Goal: Task Accomplishment & Management: Manage account settings

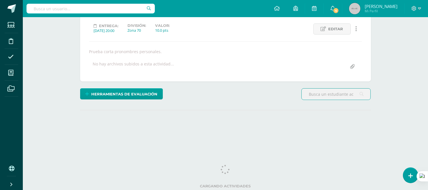
scroll to position [77, 0]
click at [410, 175] on icon at bounding box center [410, 175] width 5 height 7
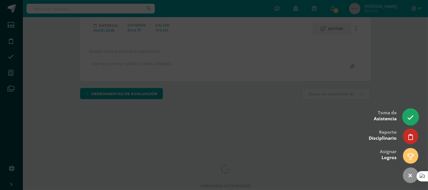
click at [409, 116] on icon at bounding box center [410, 117] width 7 height 7
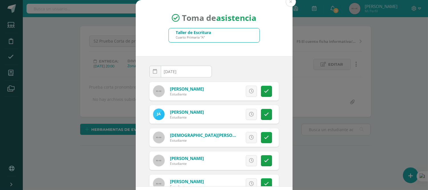
scroll to position [41, 0]
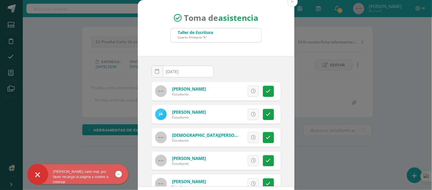
click at [221, 33] on div "Taller de Escritura Cuarto Primaria "A"" at bounding box center [216, 35] width 91 height 14
click at [293, 1] on button at bounding box center [293, 2] width 10 height 10
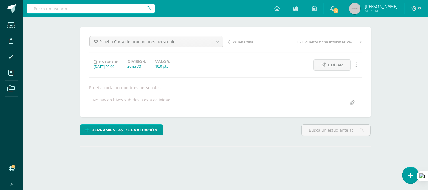
click at [410, 177] on icon at bounding box center [410, 175] width 5 height 7
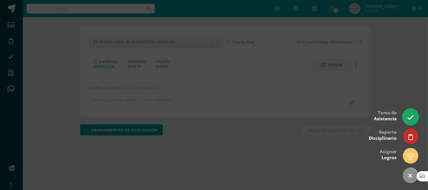
click at [409, 120] on icon at bounding box center [410, 117] width 7 height 7
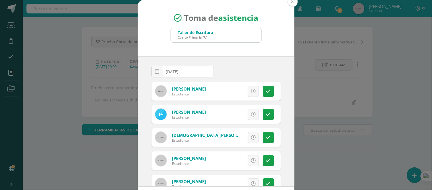
click at [289, 1] on button at bounding box center [293, 2] width 10 height 10
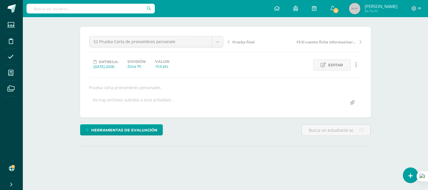
click at [401, 71] on div "Taller de Escritura Cuarto Primaria "A" Herramientas Detalle de asistencias Act…" at bounding box center [225, 83] width 405 height 214
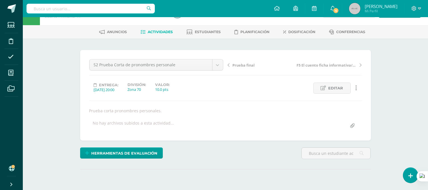
scroll to position [0, 0]
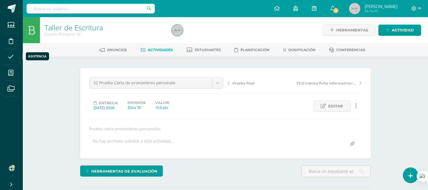
click at [9, 57] on icon at bounding box center [11, 57] width 6 height 6
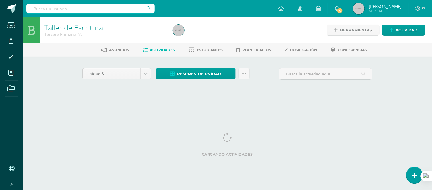
click at [415, 174] on icon at bounding box center [415, 175] width 5 height 7
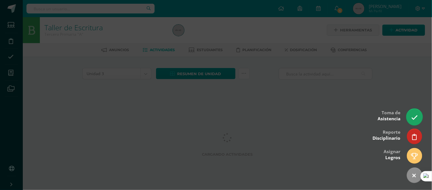
click at [414, 118] on icon at bounding box center [415, 117] width 7 height 7
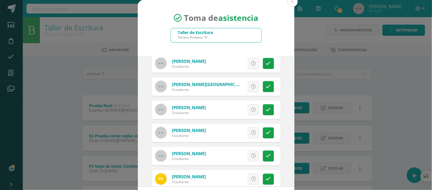
scroll to position [339, 0]
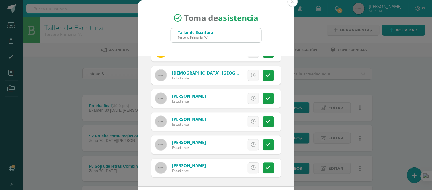
click at [391, 83] on div "Toma de asistencia Taller de Escritura Tercero Primaria "A" 2025-08-12 August, …" at bounding box center [216, 108] width 428 height 216
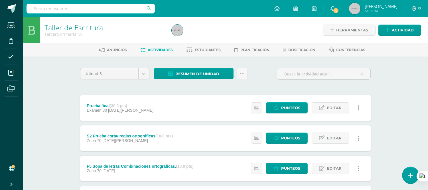
click at [408, 174] on icon at bounding box center [410, 175] width 5 height 7
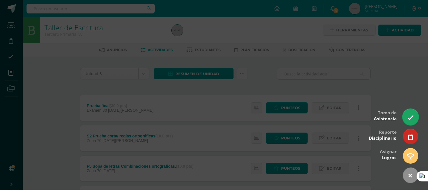
click at [408, 118] on icon at bounding box center [410, 117] width 7 height 7
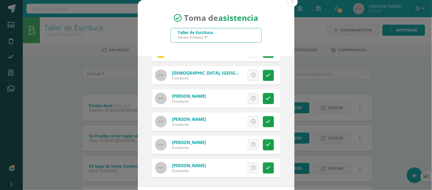
scroll to position [26, 0]
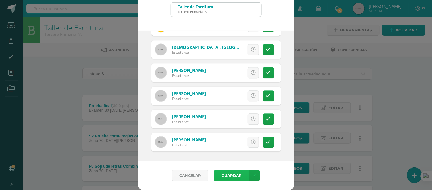
click at [229, 175] on button "Guardar" at bounding box center [231, 175] width 35 height 11
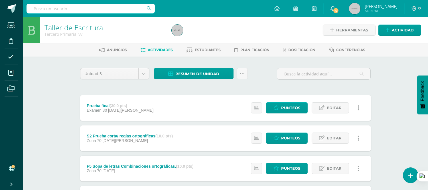
drag, startPoint x: 230, startPoint y: 106, endPoint x: 103, endPoint y: 182, distance: 147.2
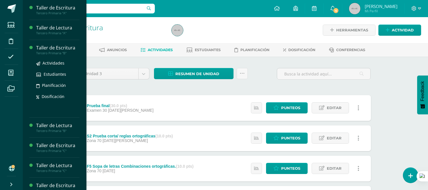
click at [52, 49] on div "Taller de Escritura" at bounding box center [57, 47] width 43 height 7
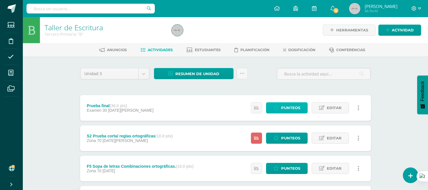
click at [294, 107] on span "Punteos" at bounding box center [290, 107] width 19 height 11
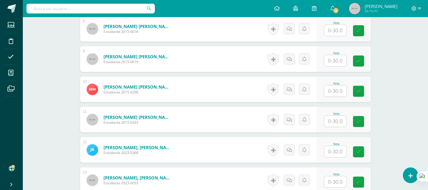
scroll to position [395, 0]
